Goal: Find specific page/section: Find specific page/section

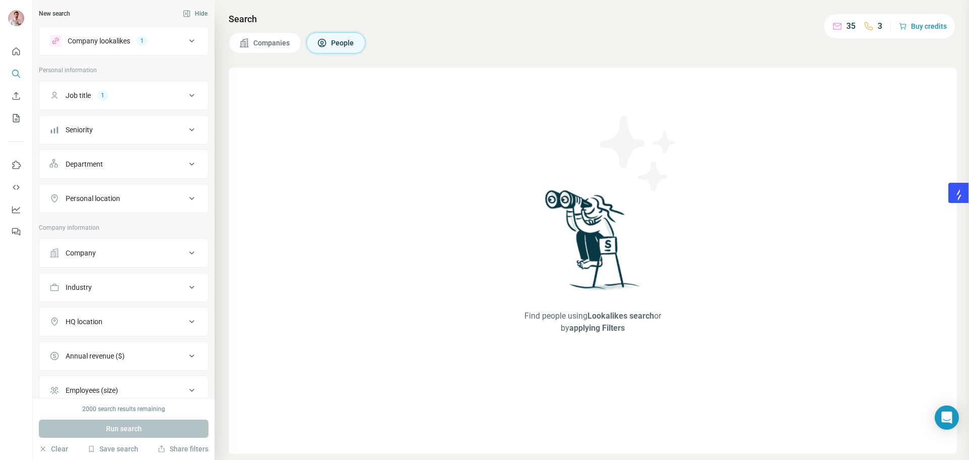
drag, startPoint x: 257, startPoint y: 48, endPoint x: 268, endPoint y: 45, distance: 11.2
click at [259, 48] on button "Companies" at bounding box center [265, 42] width 73 height 21
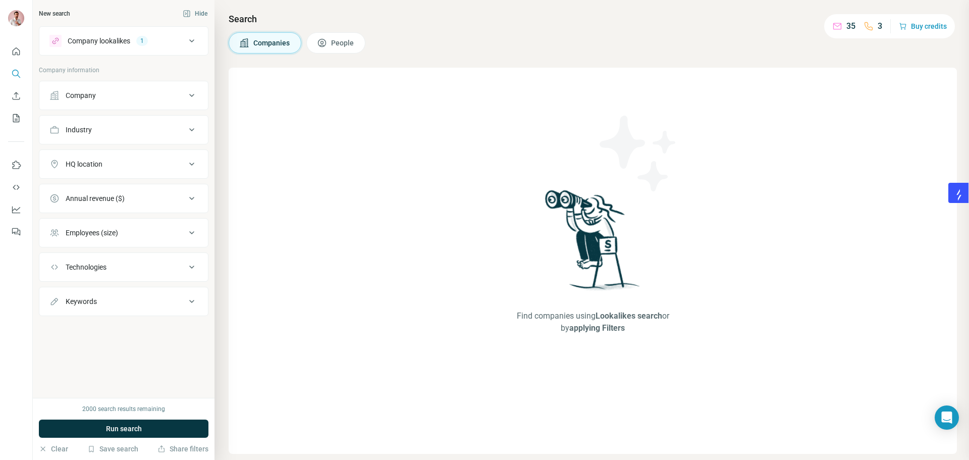
click at [172, 93] on div "Company" at bounding box center [117, 95] width 136 height 10
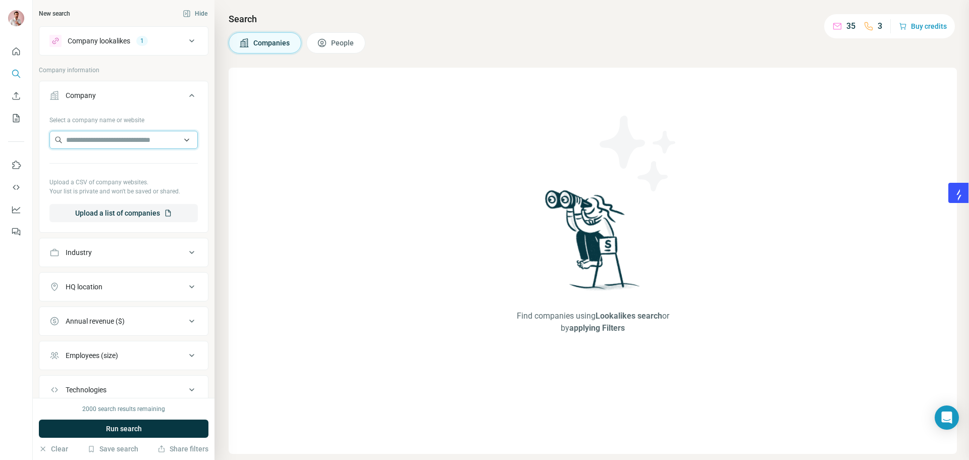
click at [147, 139] on input "text" at bounding box center [123, 140] width 148 height 18
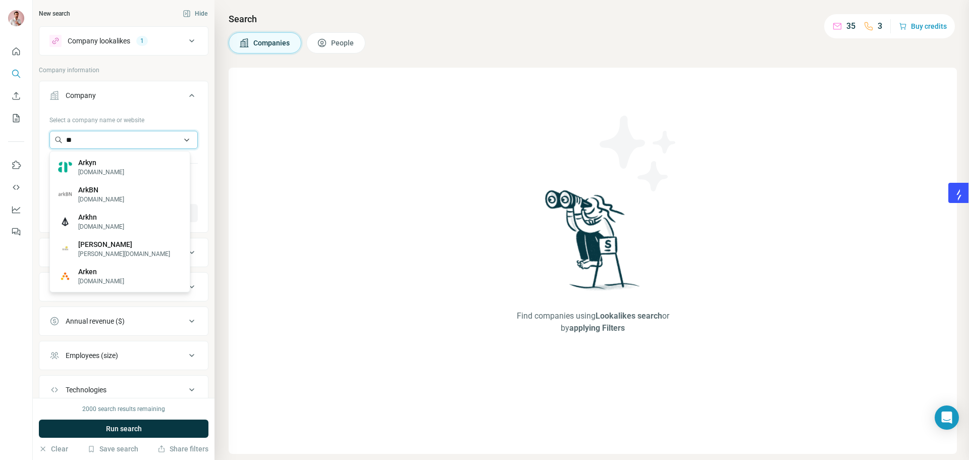
type input "*"
type input "*******"
click at [124, 164] on p "Garanti" at bounding box center [101, 163] width 46 height 10
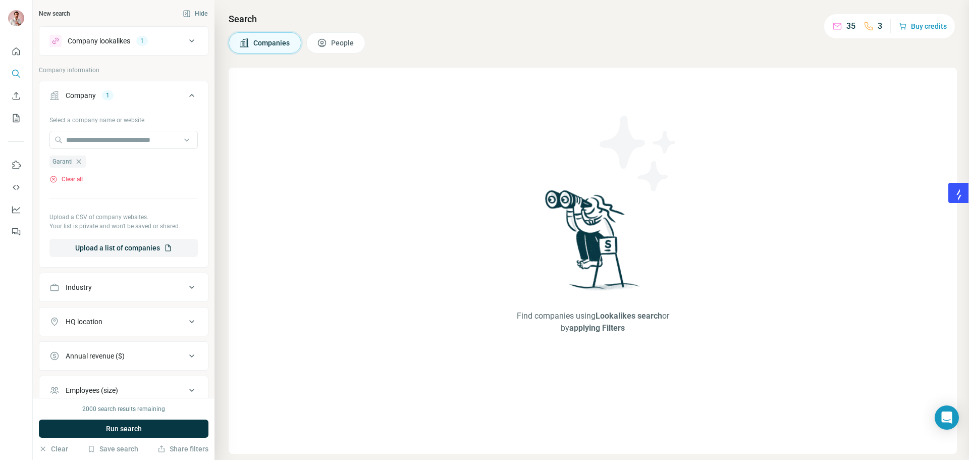
click at [355, 42] on span "People" at bounding box center [343, 43] width 24 height 10
